Goal: Information Seeking & Learning: Learn about a topic

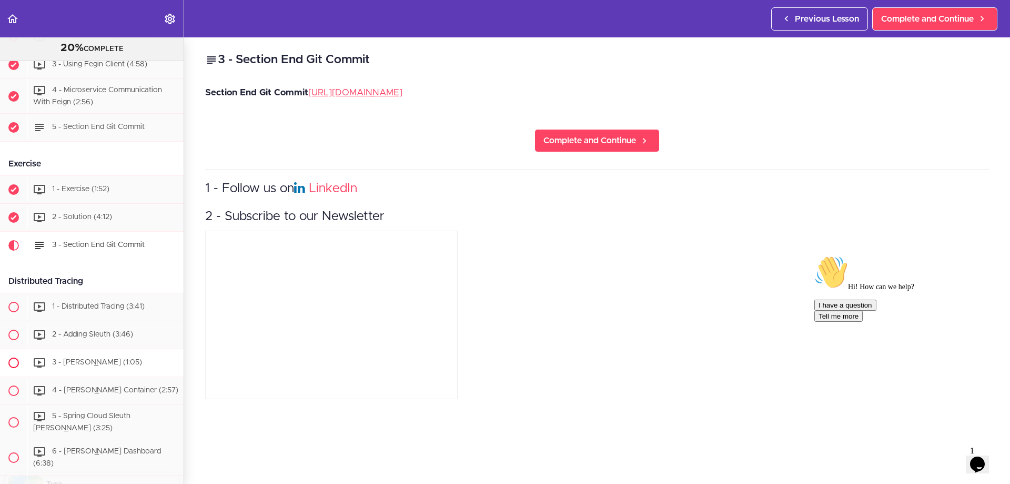
scroll to position [1198, 0]
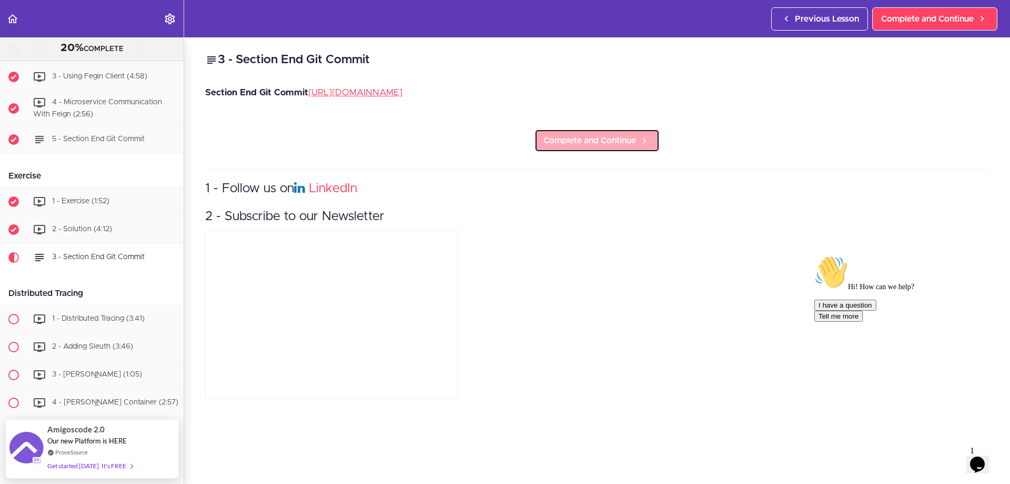
click at [595, 134] on link "Complete and Continue" at bounding box center [597, 140] width 125 height 23
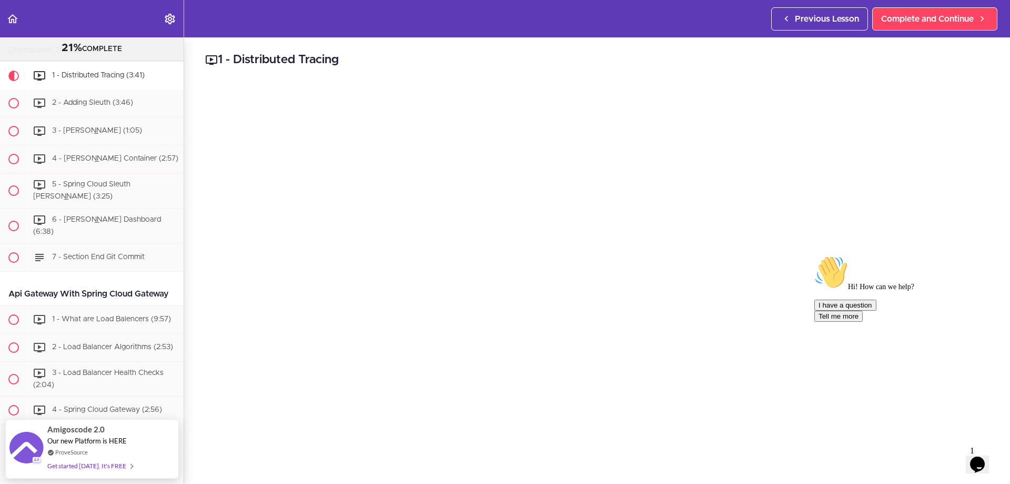
scroll to position [53, 0]
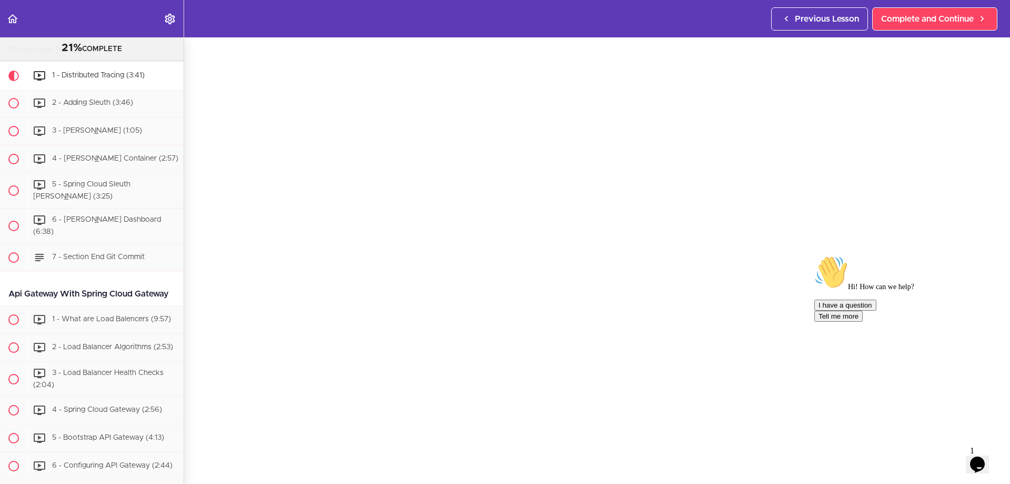
drag, startPoint x: 989, startPoint y: 330, endPoint x: 1789, endPoint y: 581, distance: 839.2
click at [673, 255] on icon "Chat attention grabber" at bounding box center [814, 255] width 0 height 0
drag, startPoint x: 1002, startPoint y: 420, endPoint x: 1947, endPoint y: 840, distance: 1034.0
click at [673, 294] on icon "Close" at bounding box center [949, 460] width 0 height 9
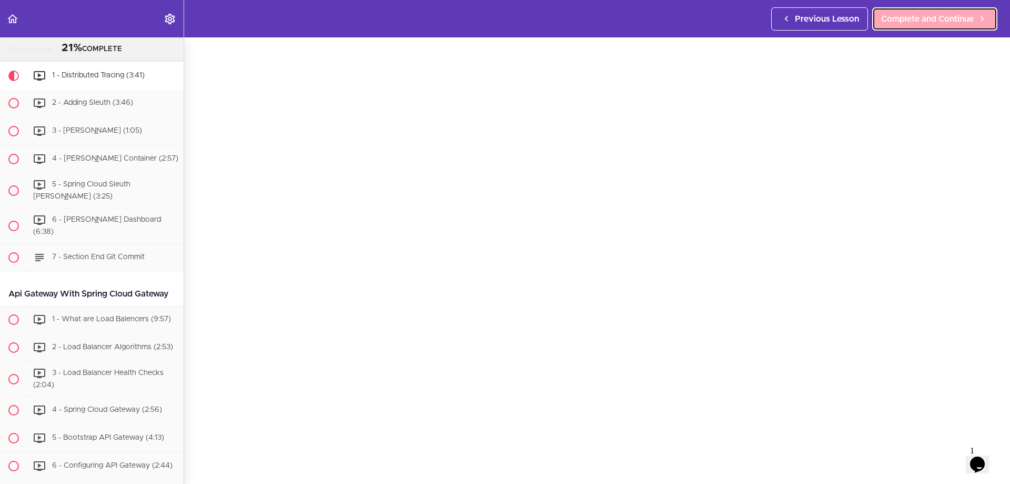
click at [673, 22] on span "Complete and Continue" at bounding box center [927, 19] width 93 height 13
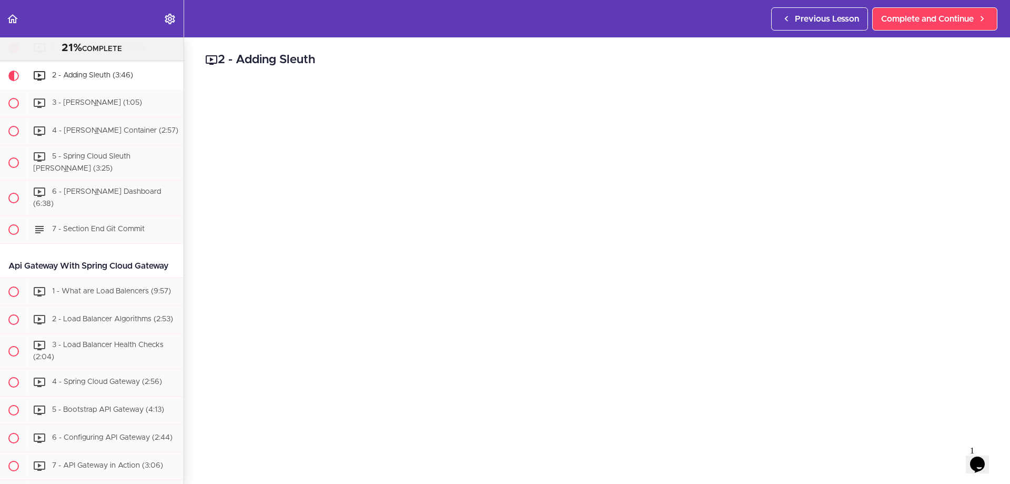
scroll to position [53, 0]
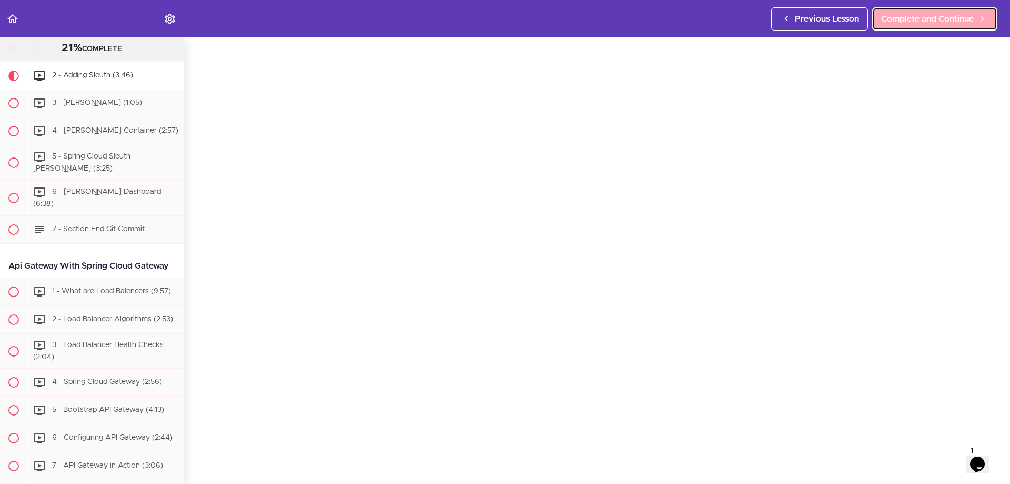
click at [673, 27] on link "Complete and Continue" at bounding box center [934, 18] width 125 height 23
